Goal: Find specific page/section: Find specific page/section

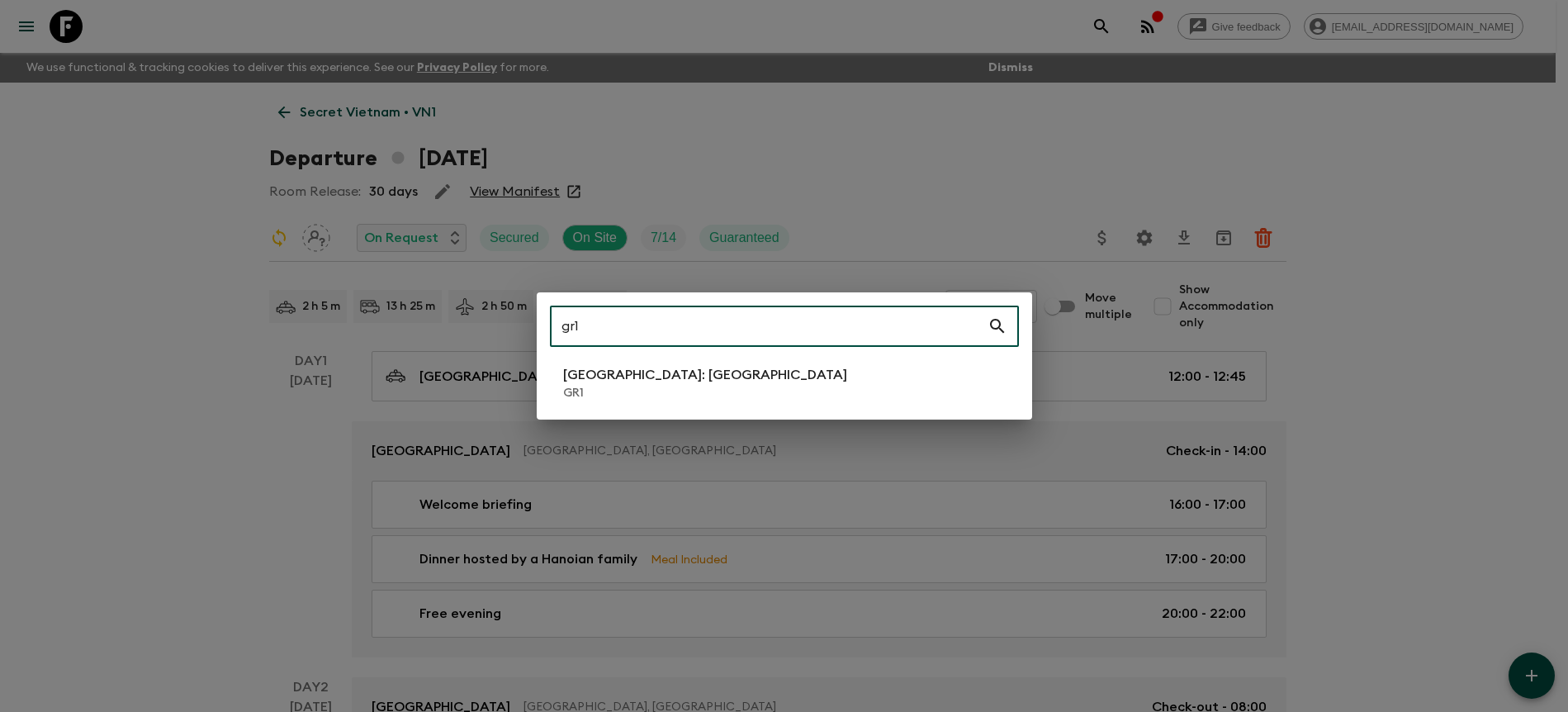
type input "gr1"
click at [597, 379] on p "[GEOGRAPHIC_DATA]: [GEOGRAPHIC_DATA]" at bounding box center [705, 375] width 284 height 20
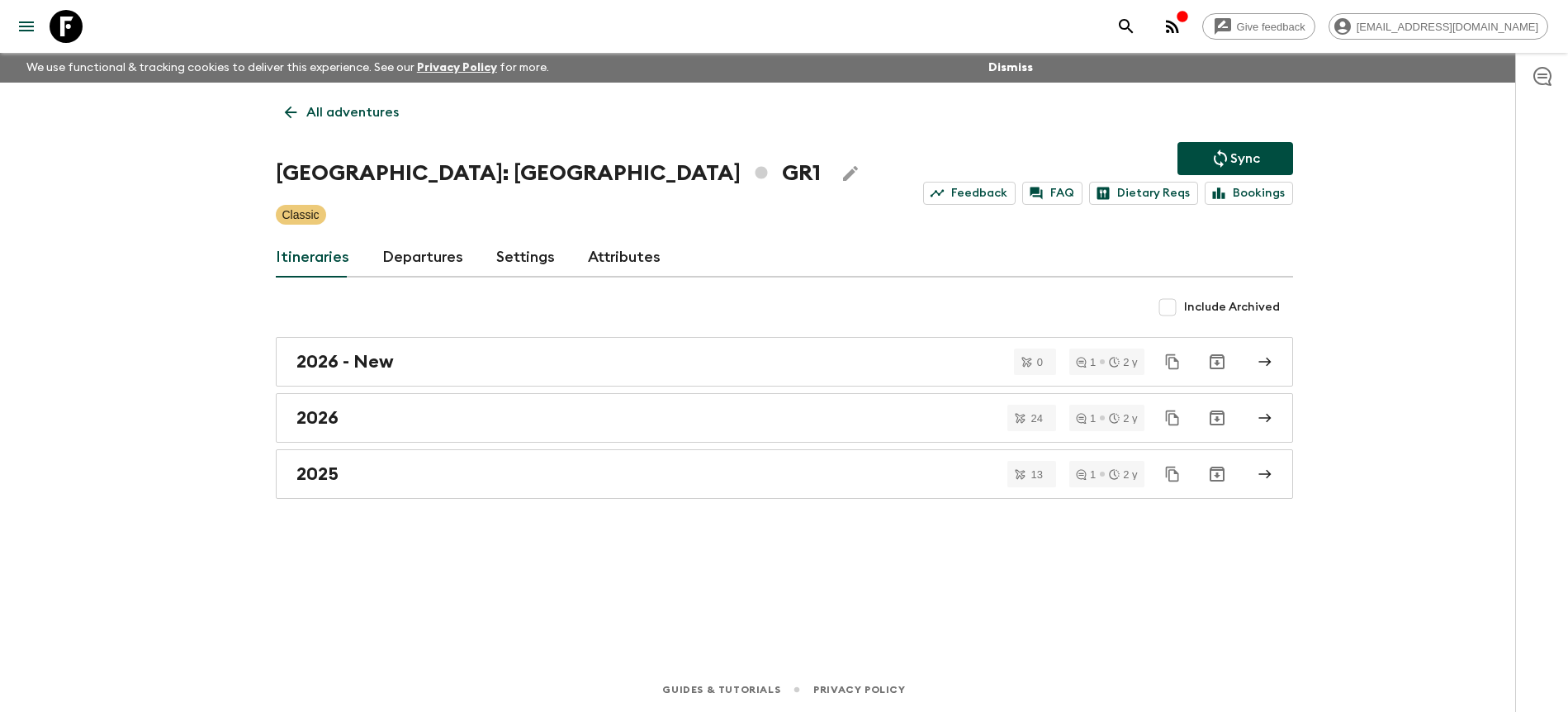
click at [410, 258] on link "Departures" at bounding box center [423, 257] width 81 height 39
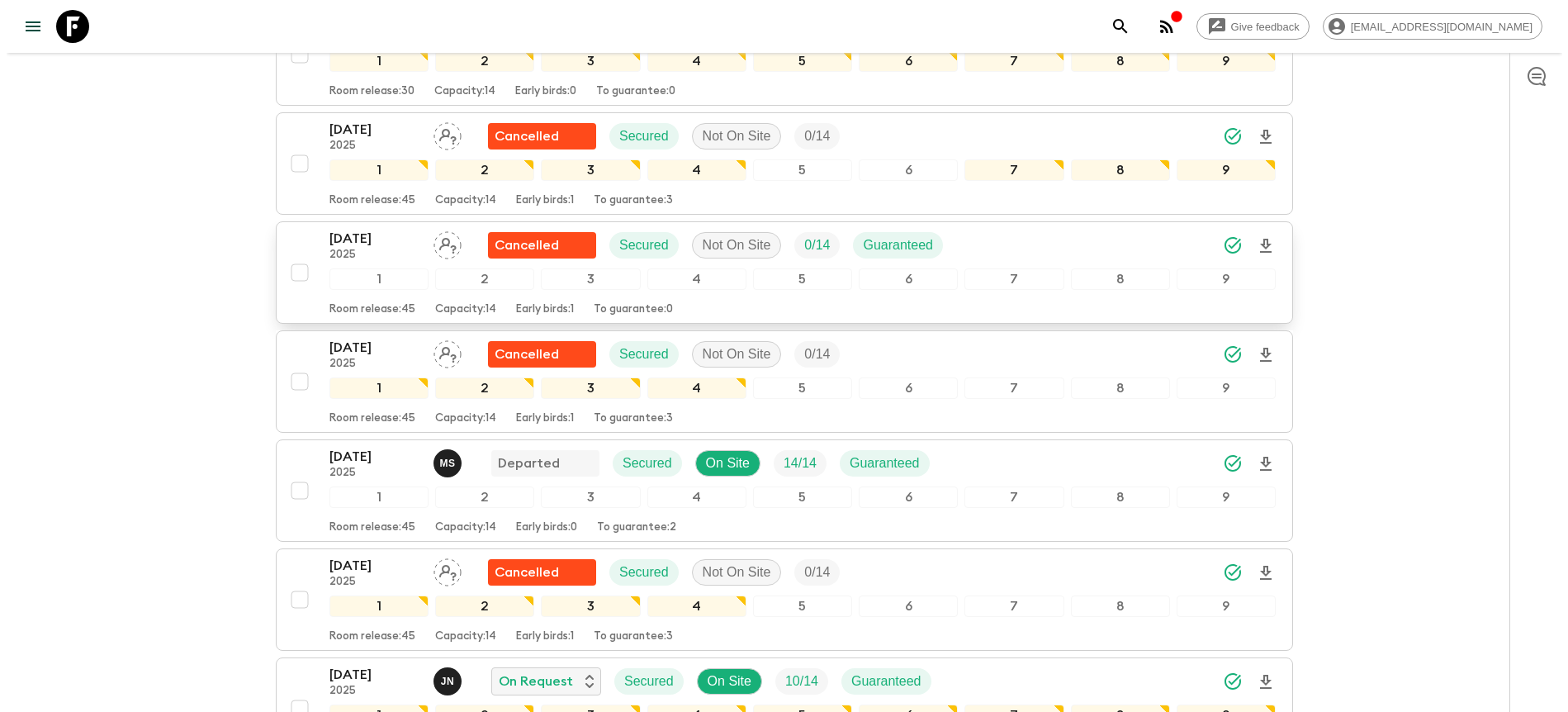
scroll to position [727, 0]
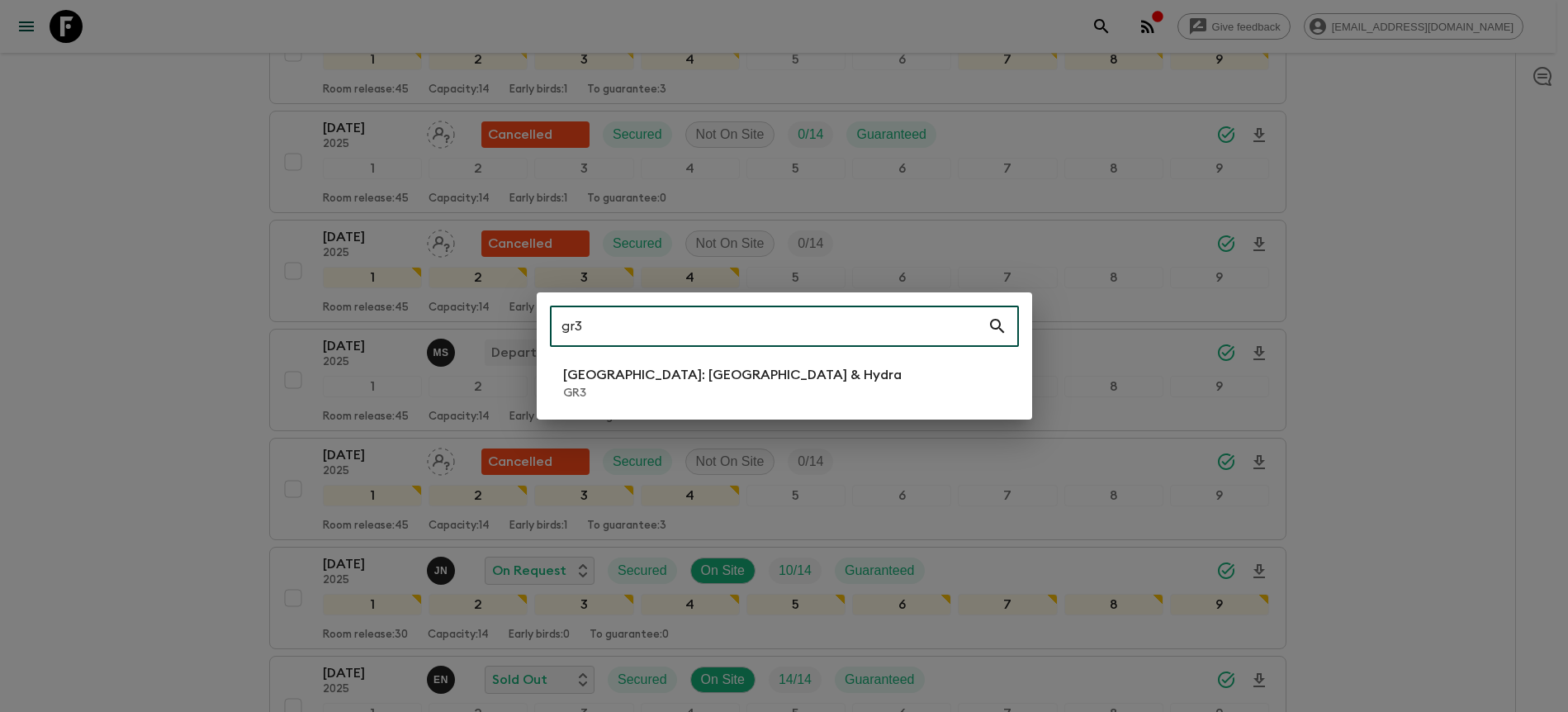
type input "gr3"
click at [643, 386] on p "GR3" at bounding box center [733, 393] width 339 height 17
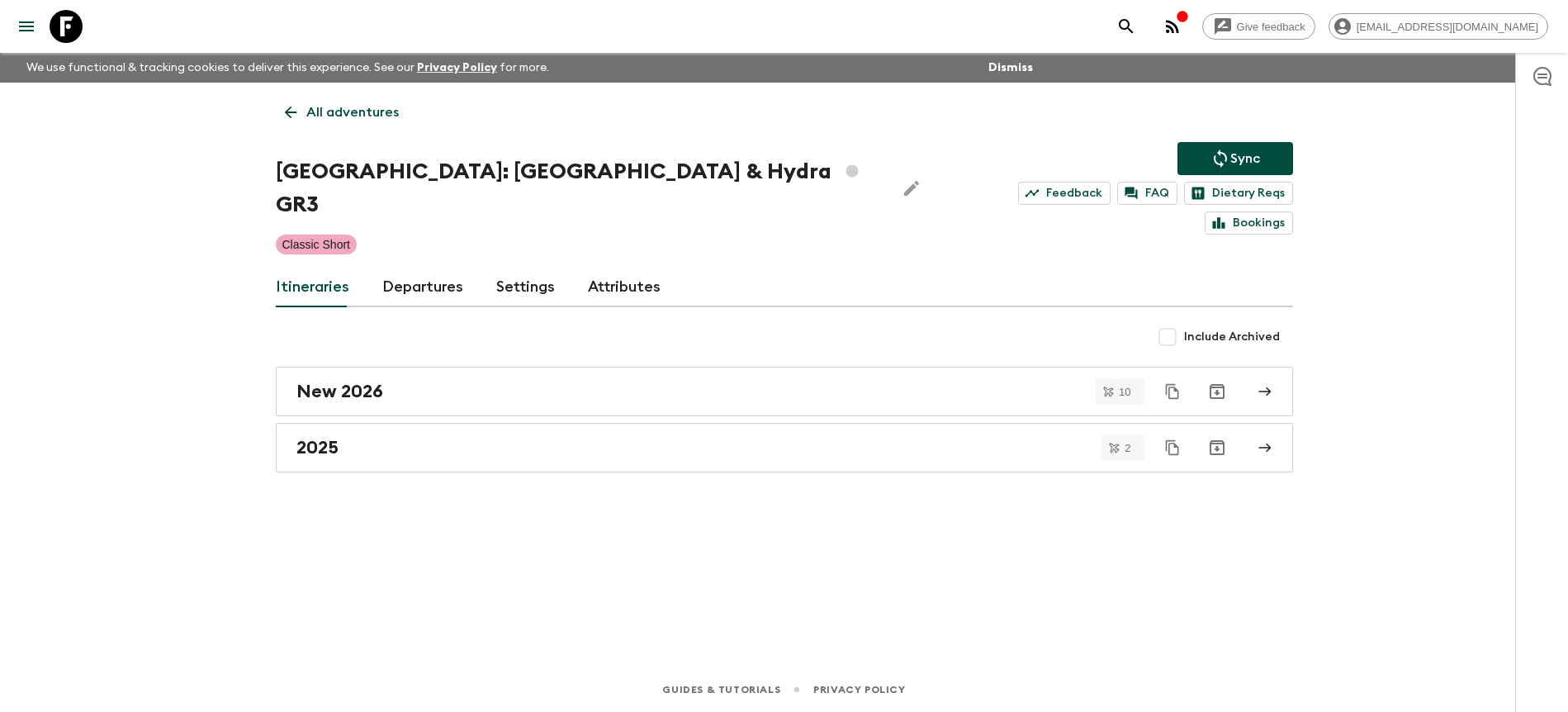
click at [443, 267] on link "Departures" at bounding box center [423, 287] width 81 height 39
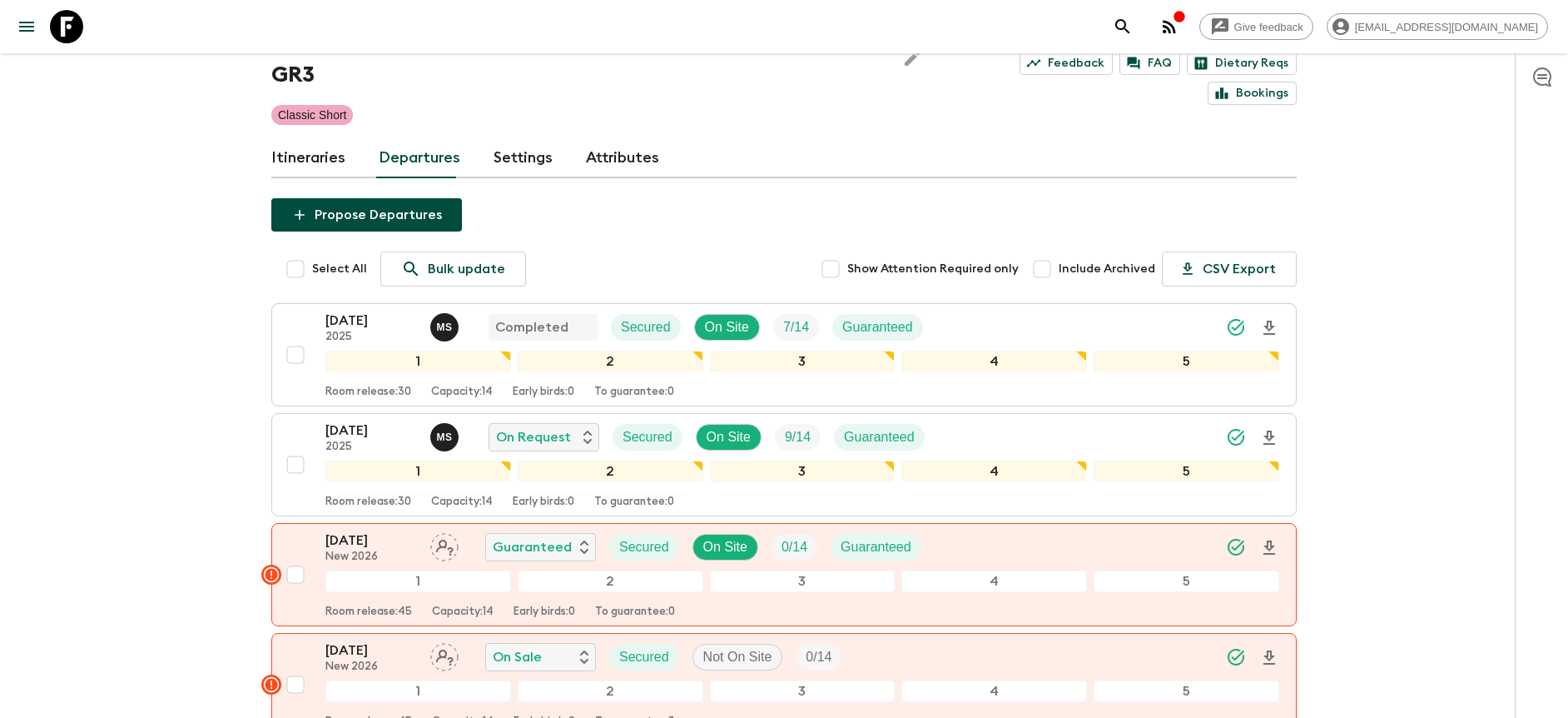
scroll to position [132, 0]
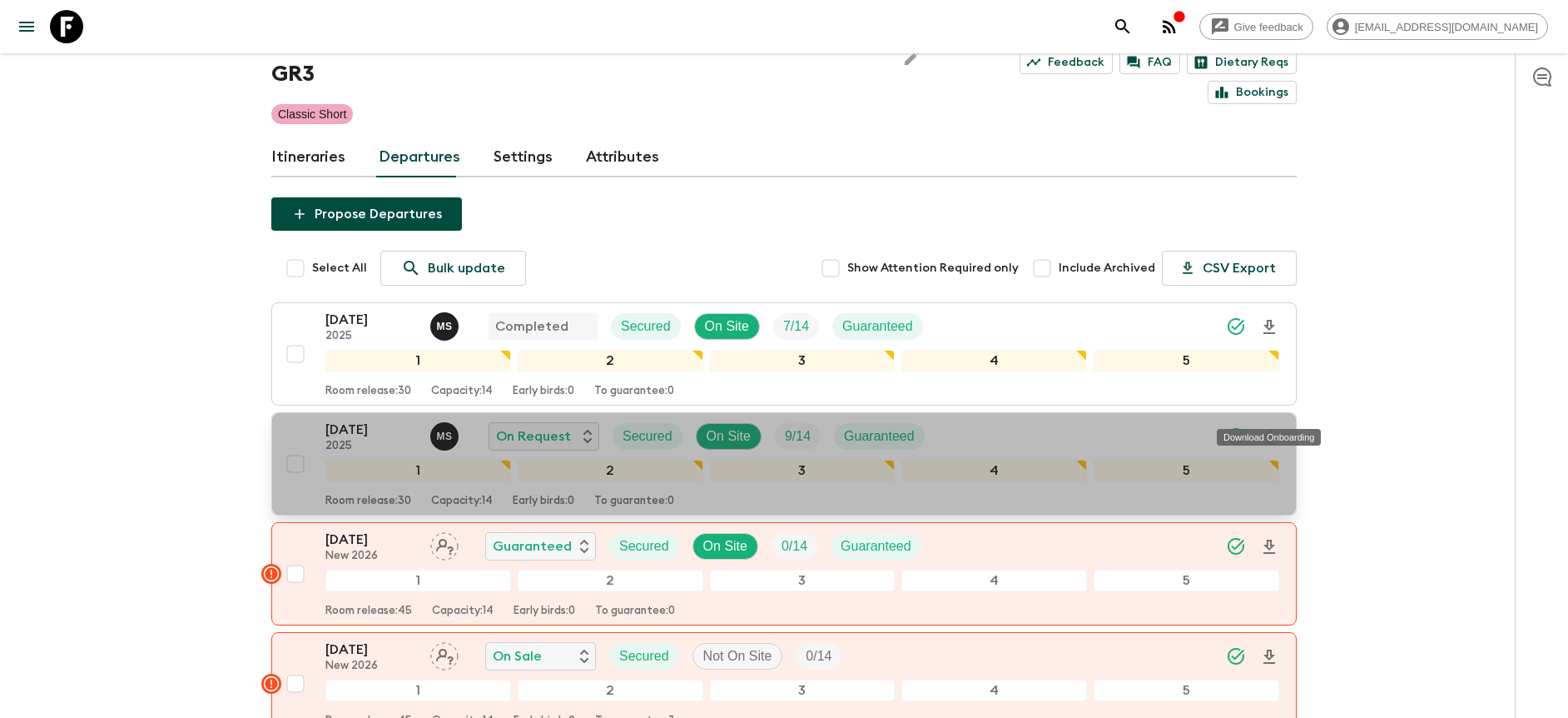
click at [1270, 427] on icon "Download Onboarding" at bounding box center [1269, 437] width 20 height 20
